Goal: Information Seeking & Learning: Learn about a topic

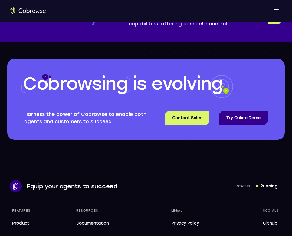
scroll to position [1719, 0]
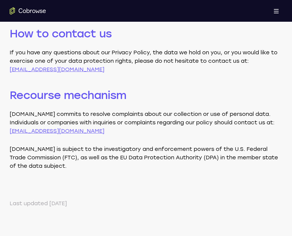
scroll to position [2049, 0]
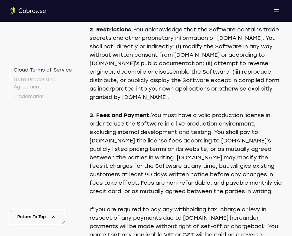
scroll to position [635, 0]
